Goal: Task Accomplishment & Management: Use online tool/utility

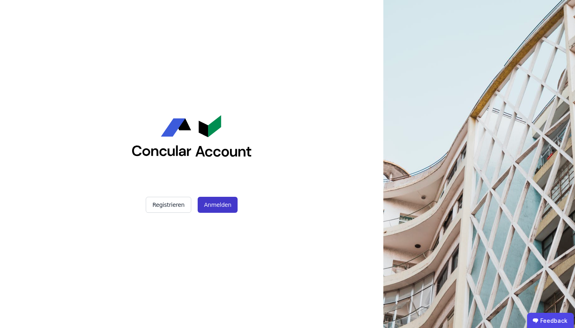
click at [208, 201] on button "Anmelden" at bounding box center [218, 205] width 40 height 16
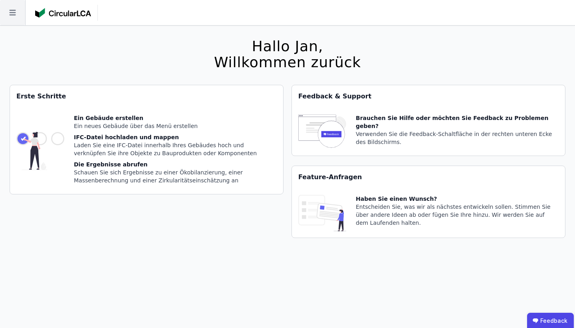
click at [14, 15] on icon at bounding box center [12, 13] width 6 height 6
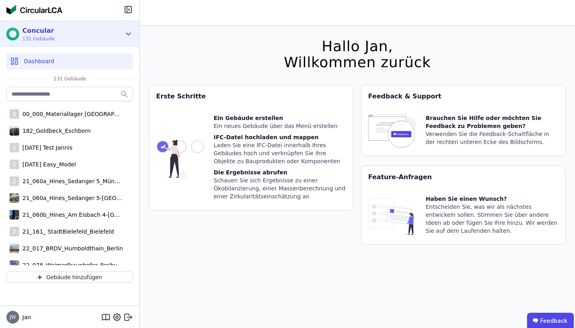
click at [129, 32] on icon at bounding box center [128, 34] width 9 height 10
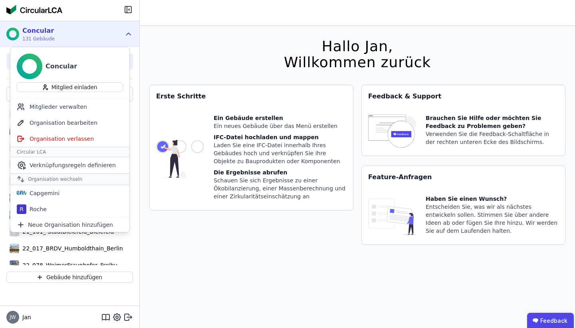
click at [129, 33] on icon at bounding box center [129, 34] width 4 height 2
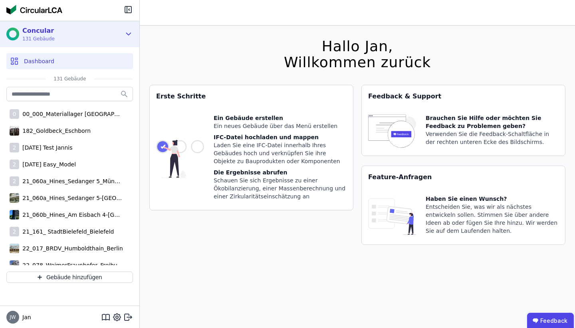
click at [128, 32] on icon at bounding box center [128, 34] width 9 height 10
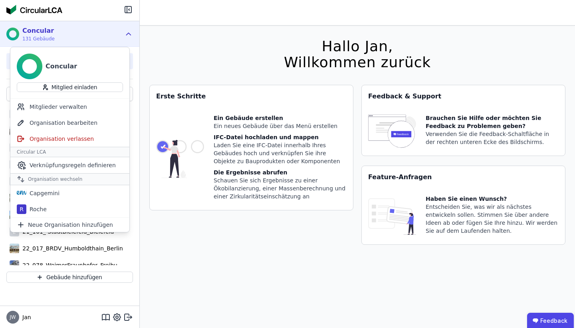
click at [128, 32] on icon at bounding box center [128, 34] width 9 height 10
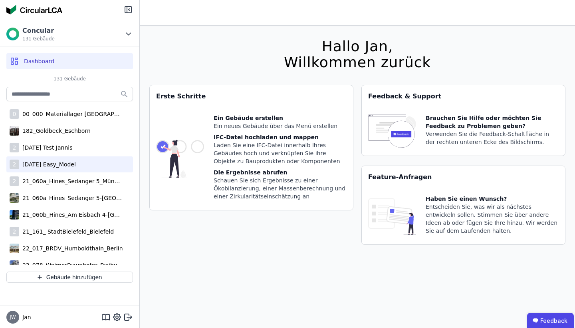
scroll to position [23, 0]
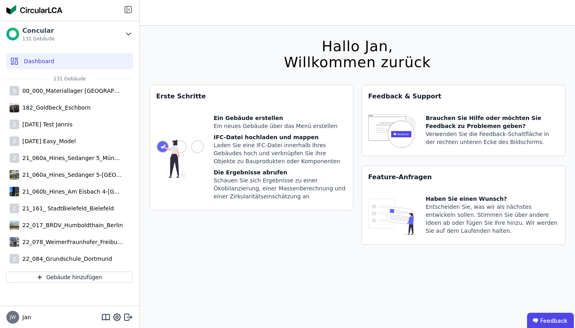
click at [125, 14] on icon at bounding box center [128, 10] width 10 height 10
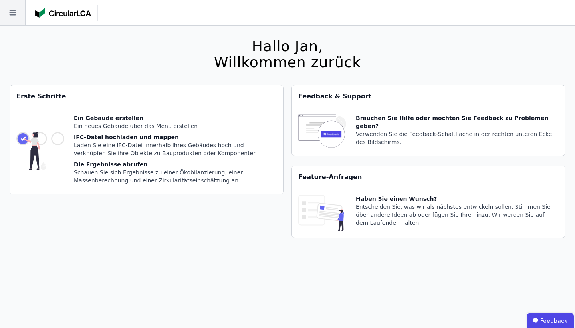
click at [10, 16] on icon at bounding box center [12, 12] width 25 height 25
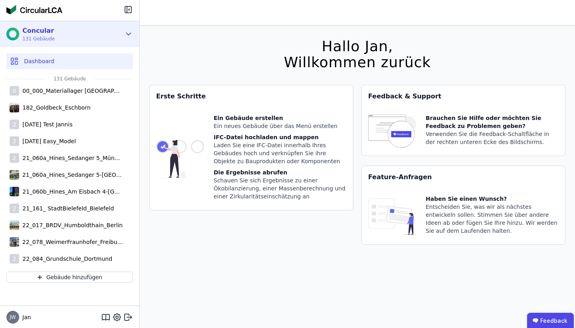
click at [119, 34] on div "Concular 131 Gebäude" at bounding box center [63, 34] width 115 height 16
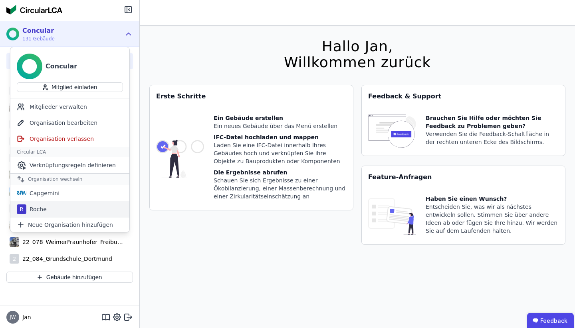
click at [31, 210] on div "Roche" at bounding box center [36, 209] width 20 height 8
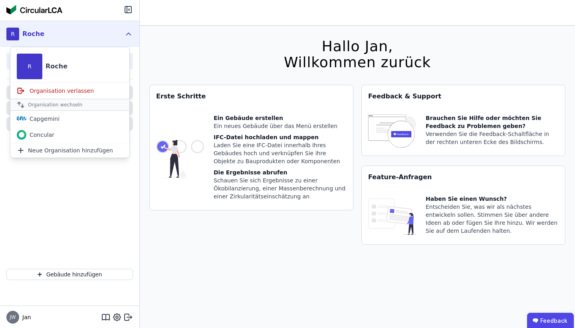
scroll to position [0, 0]
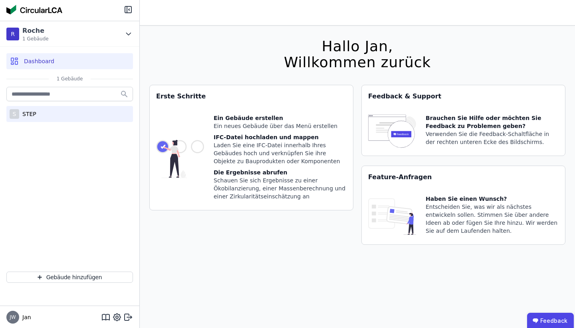
click at [48, 115] on div "S STEP" at bounding box center [69, 114] width 127 height 16
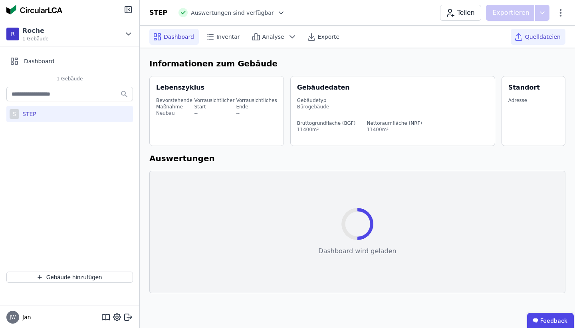
click at [536, 37] on span "Quelldateien" at bounding box center [543, 37] width 36 height 8
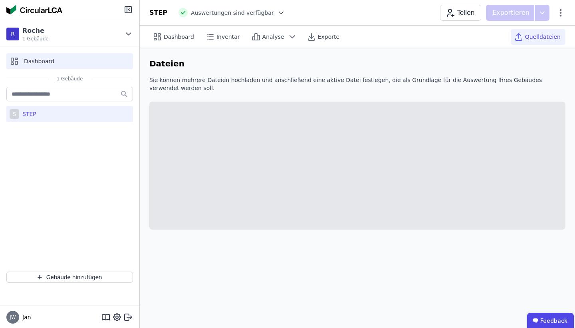
click at [52, 60] on span "Dashboard" at bounding box center [39, 61] width 30 height 8
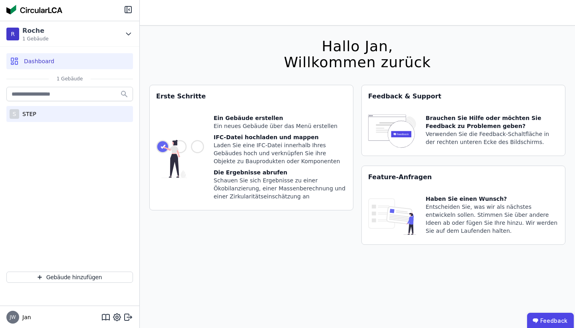
click at [56, 116] on div "S STEP" at bounding box center [69, 114] width 127 height 16
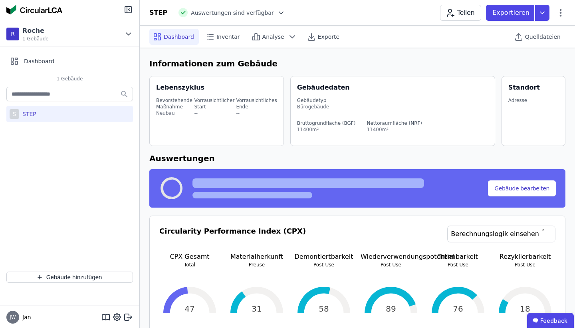
select select "*"
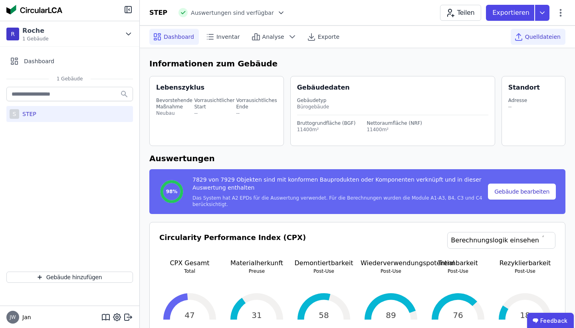
click at [546, 41] on div "Quelldateien" at bounding box center [538, 37] width 55 height 16
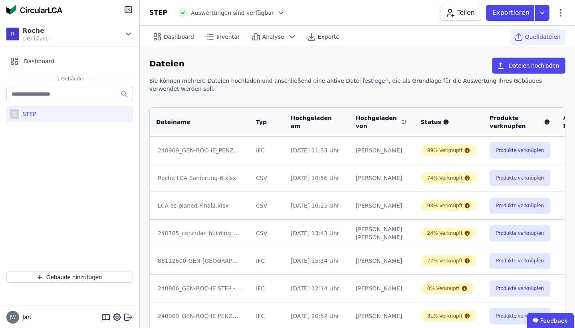
click at [373, 123] on div "Hochgeladen von" at bounding box center [377, 122] width 43 height 16
click at [374, 125] on div "Hochgeladen von" at bounding box center [377, 122] width 43 height 16
click at [405, 121] on icon at bounding box center [406, 120] width 2 height 1
click at [400, 124] on icon at bounding box center [404, 122] width 8 height 6
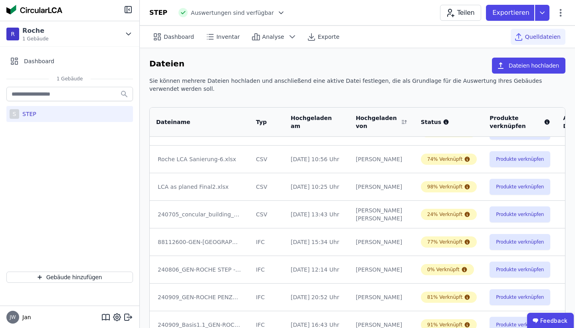
scroll to position [20, 0]
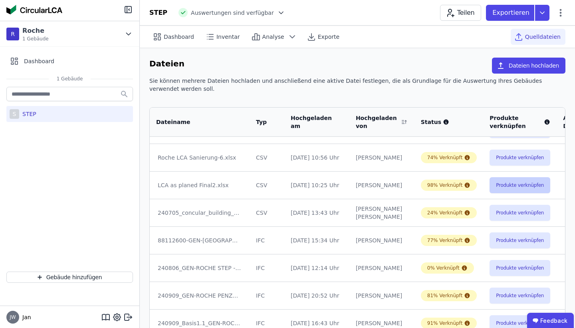
click at [495, 183] on button "Produkte verknüpfen" at bounding box center [520, 185] width 61 height 16
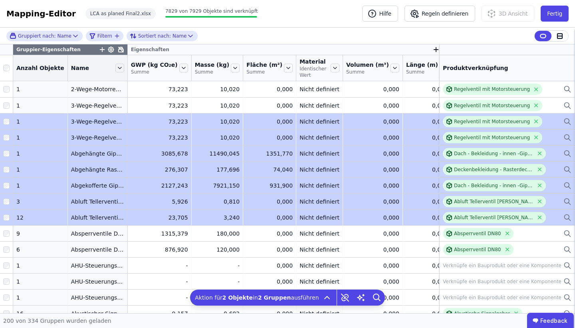
drag, startPoint x: 308, startPoint y: 211, endPoint x: 244, endPoint y: 128, distance: 104.3
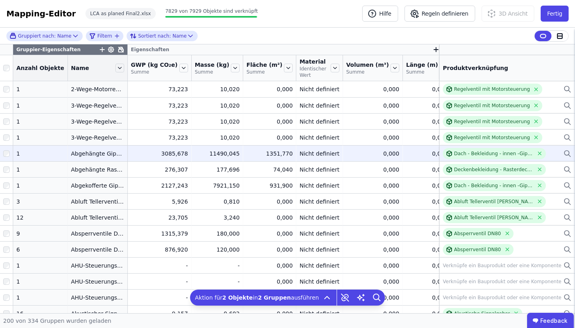
click at [196, 152] on div "11490,045" at bounding box center [217, 153] width 45 height 8
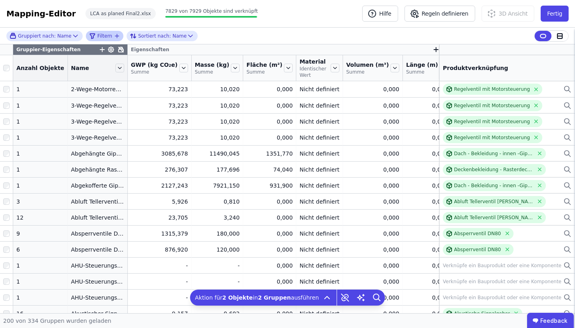
click at [109, 38] on span "Filtern" at bounding box center [104, 36] width 15 height 6
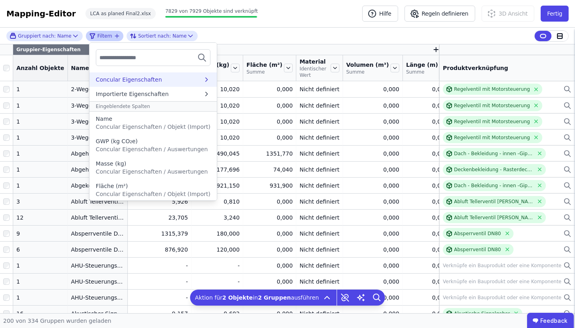
click at [145, 83] on div "Concular Eigenschaften" at bounding box center [129, 80] width 66 height 8
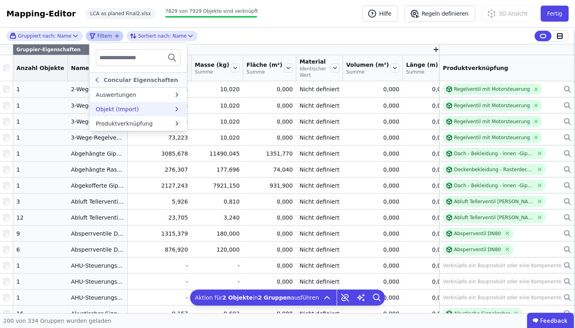
click at [145, 109] on div "Objekt (Import)" at bounding box center [135, 109] width 78 height 8
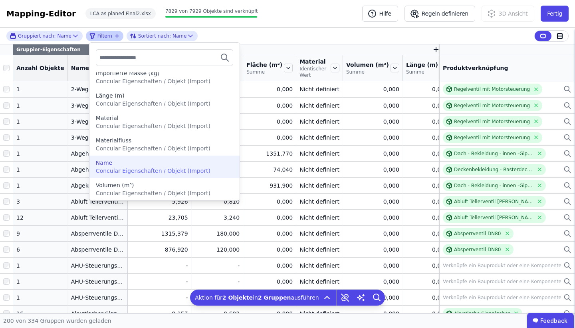
scroll to position [312, 0]
click at [140, 170] on span "Concular Eigenschaften / Objekt (Import)" at bounding box center [153, 170] width 115 height 6
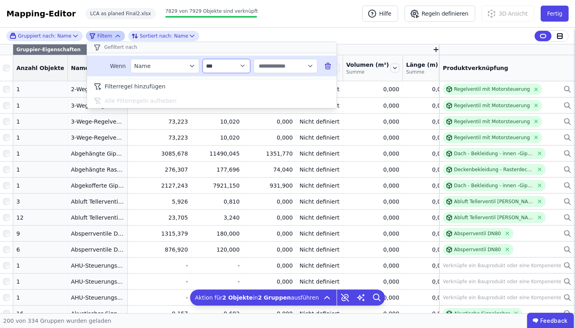
select select "********"
click at [277, 66] on input "text" at bounding box center [282, 66] width 50 height 14
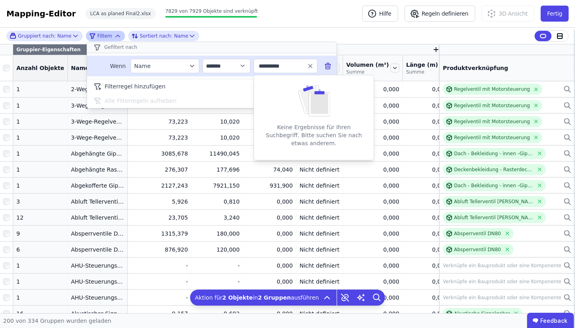
type input "**********"
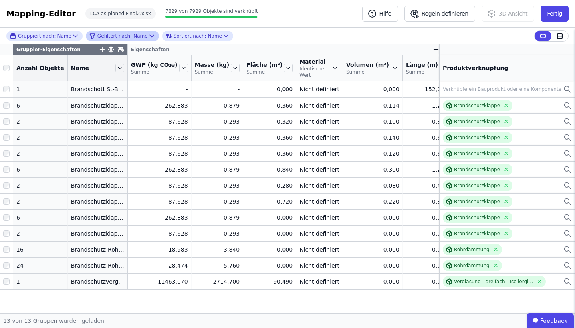
click at [130, 295] on div "Gruppiert nach: Name Gefiltert nach: Name Sortiert nach: Name Gruppier-Eigensch…" at bounding box center [287, 170] width 575 height 285
click at [129, 36] on div "Gefiltert nach: Name" at bounding box center [118, 36] width 59 height 10
select select "********"
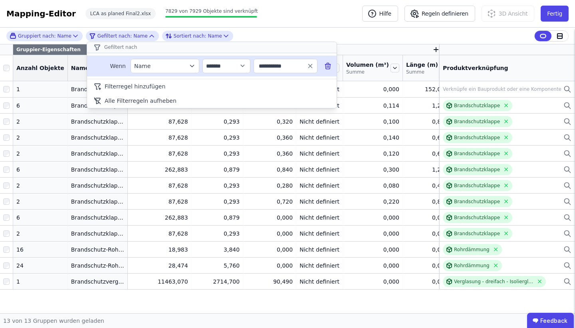
click at [282, 66] on input "**********" at bounding box center [282, 66] width 50 height 14
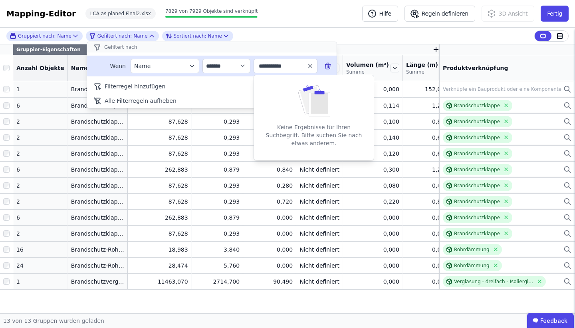
drag, startPoint x: 297, startPoint y: 67, endPoint x: 232, endPoint y: 67, distance: 65.1
click at [232, 67] on div "**********" at bounding box center [212, 66] width 250 height 21
type input "********"
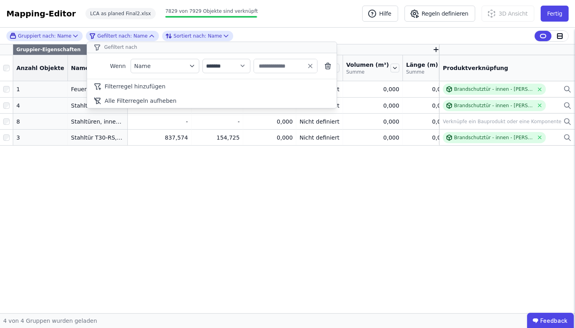
click at [177, 213] on div "**********" at bounding box center [287, 170] width 575 height 285
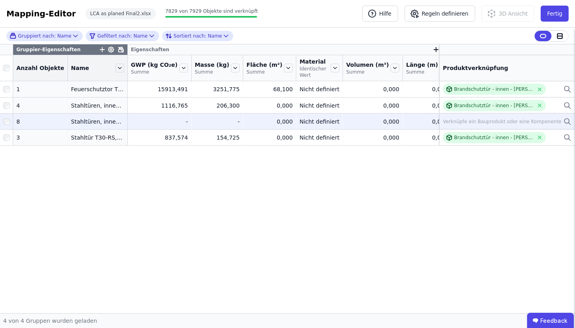
scroll to position [0, 0]
